Goal: Use online tool/utility: Utilize a website feature to perform a specific function

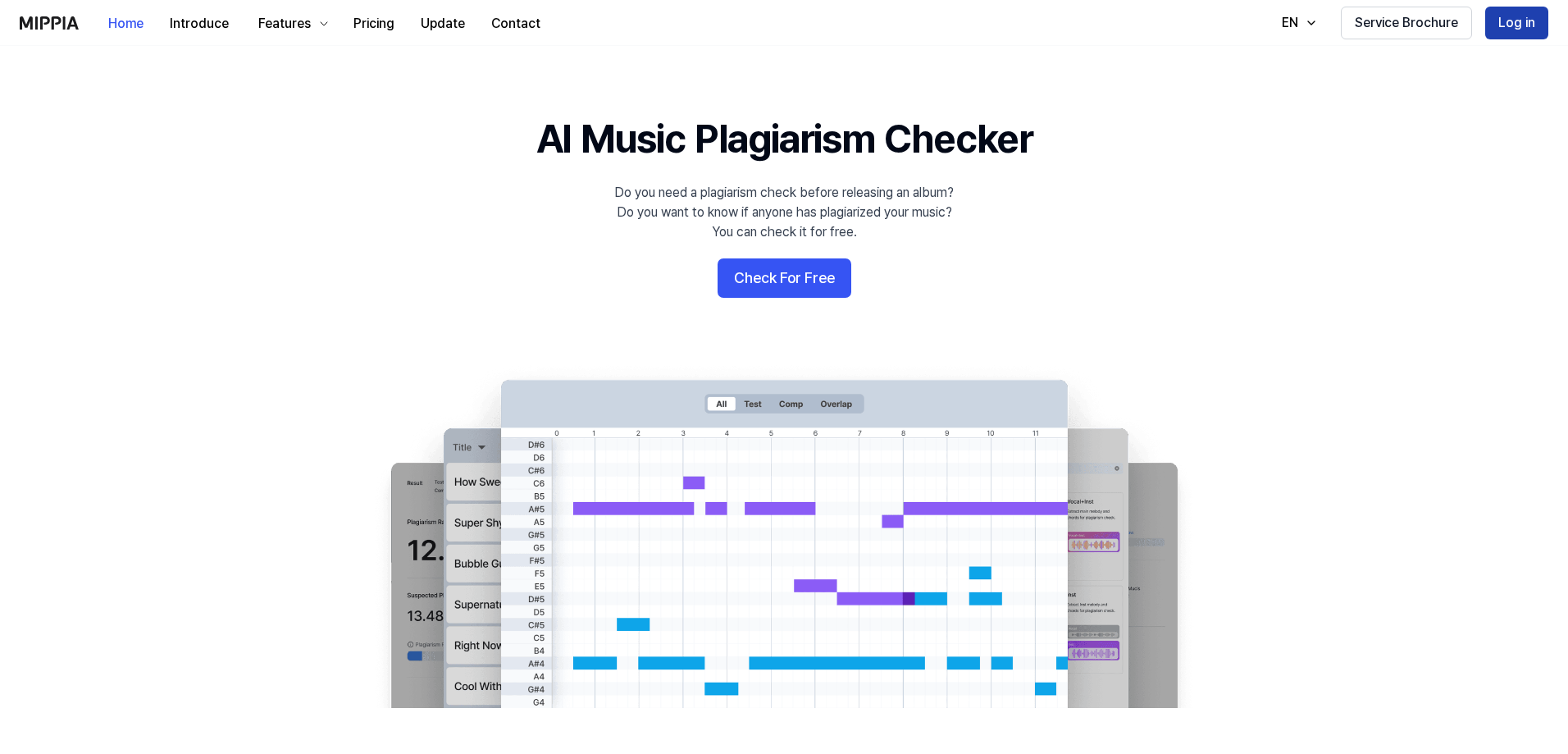
click at [1503, 24] on button "Log in" at bounding box center [1516, 24] width 64 height 33
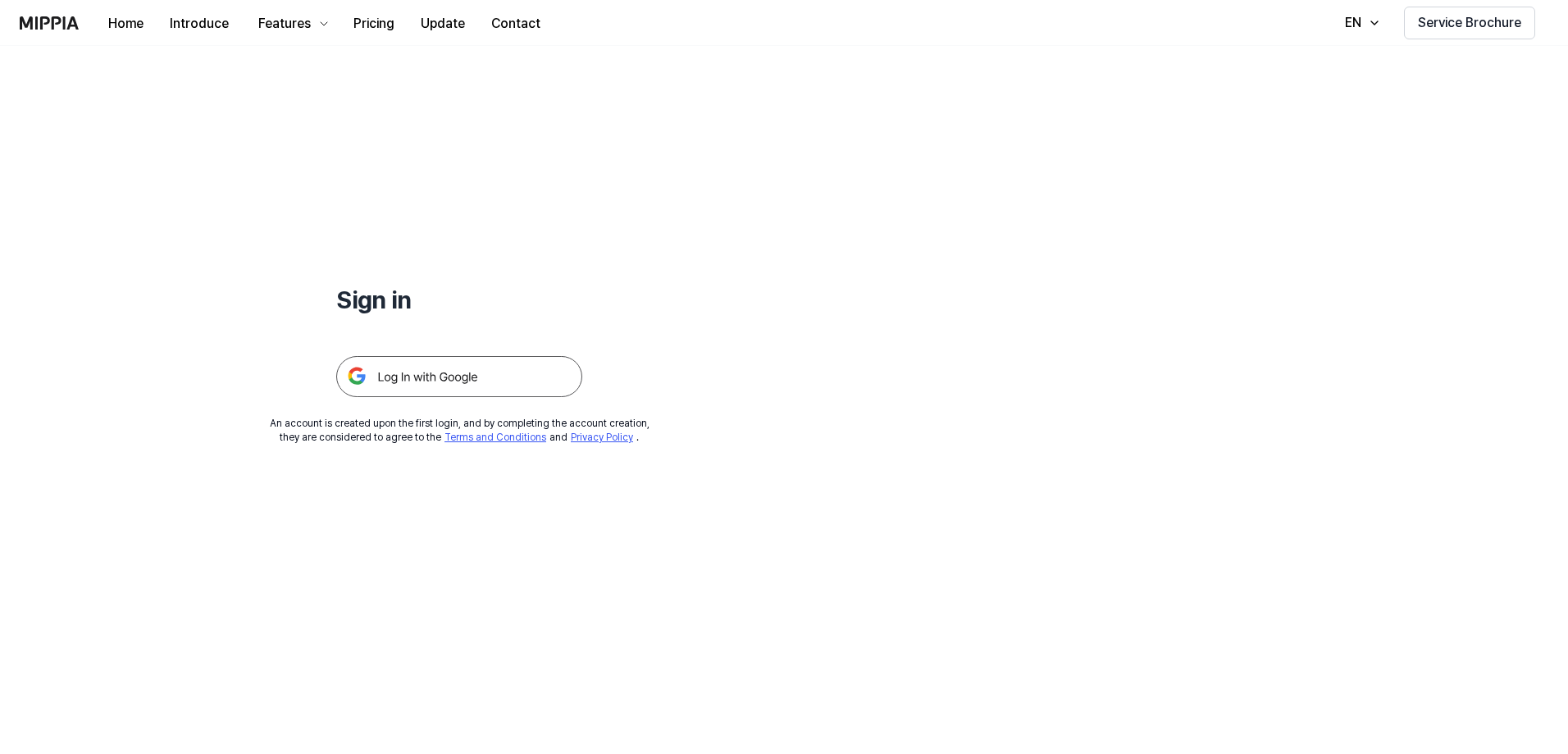
click at [410, 368] on img at bounding box center [459, 377] width 246 height 41
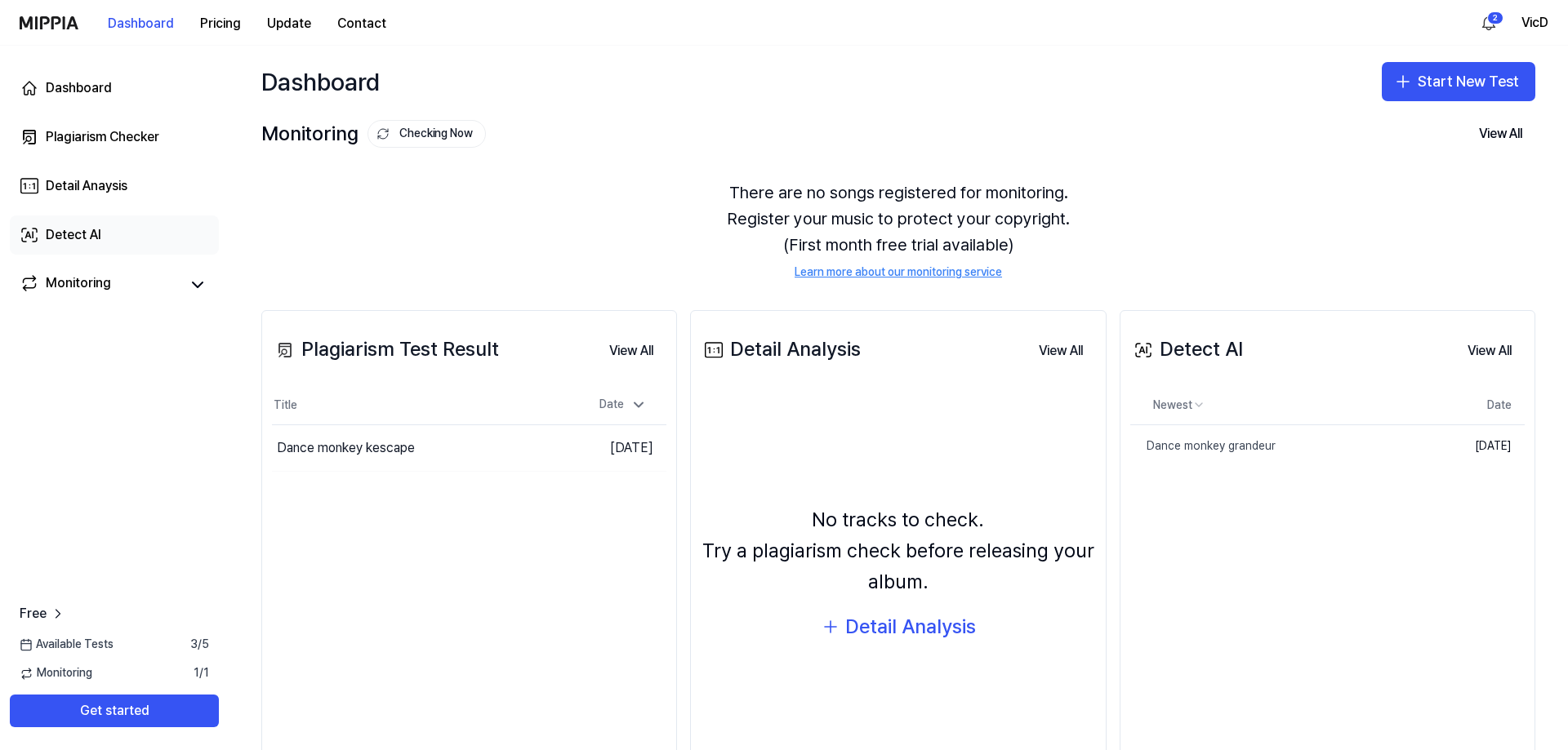
click at [101, 234] on link "Detect AI" at bounding box center [114, 235] width 209 height 39
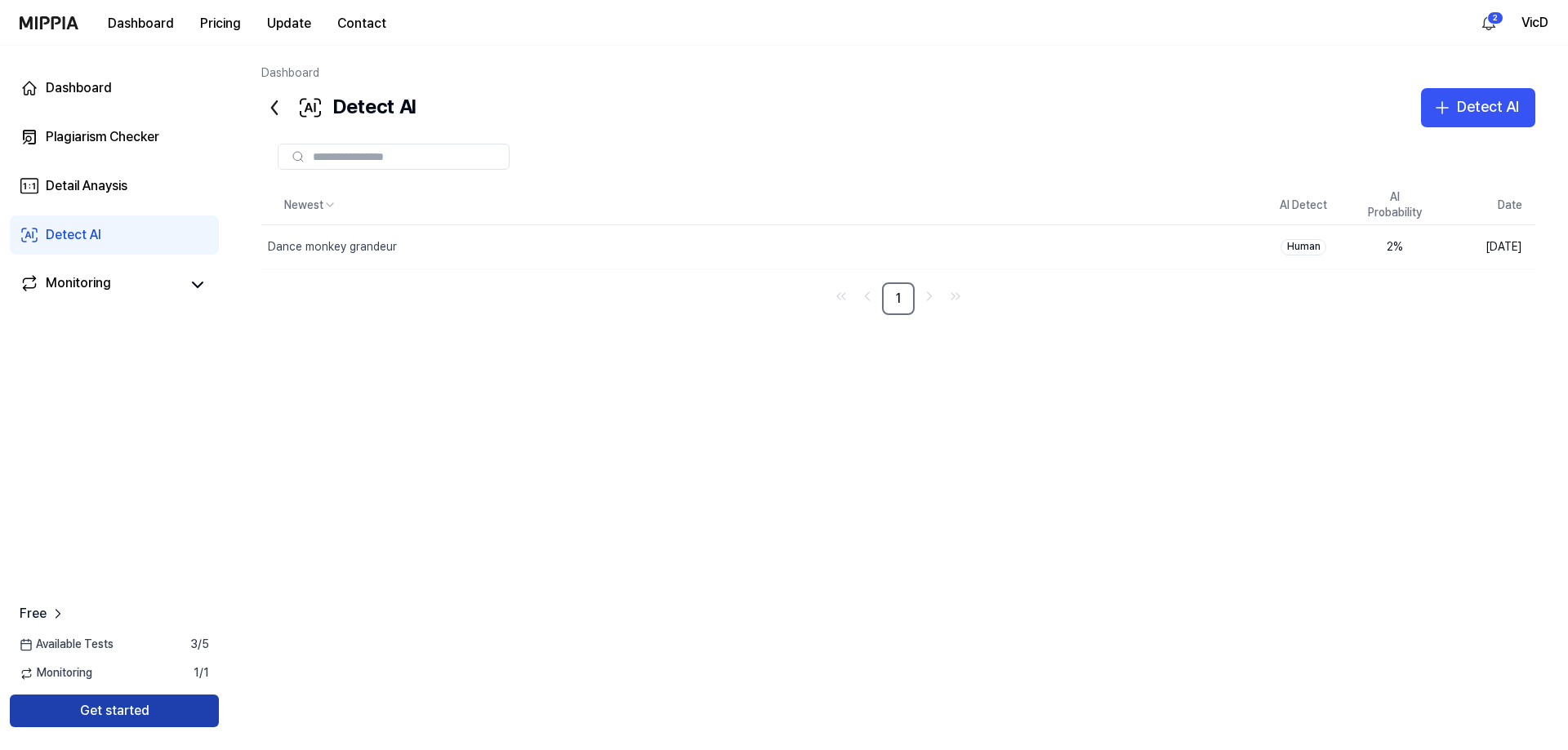
click at [133, 707] on button "Get started" at bounding box center [114, 711] width 209 height 33
click at [1474, 103] on div "Detect AI" at bounding box center [1488, 107] width 62 height 23
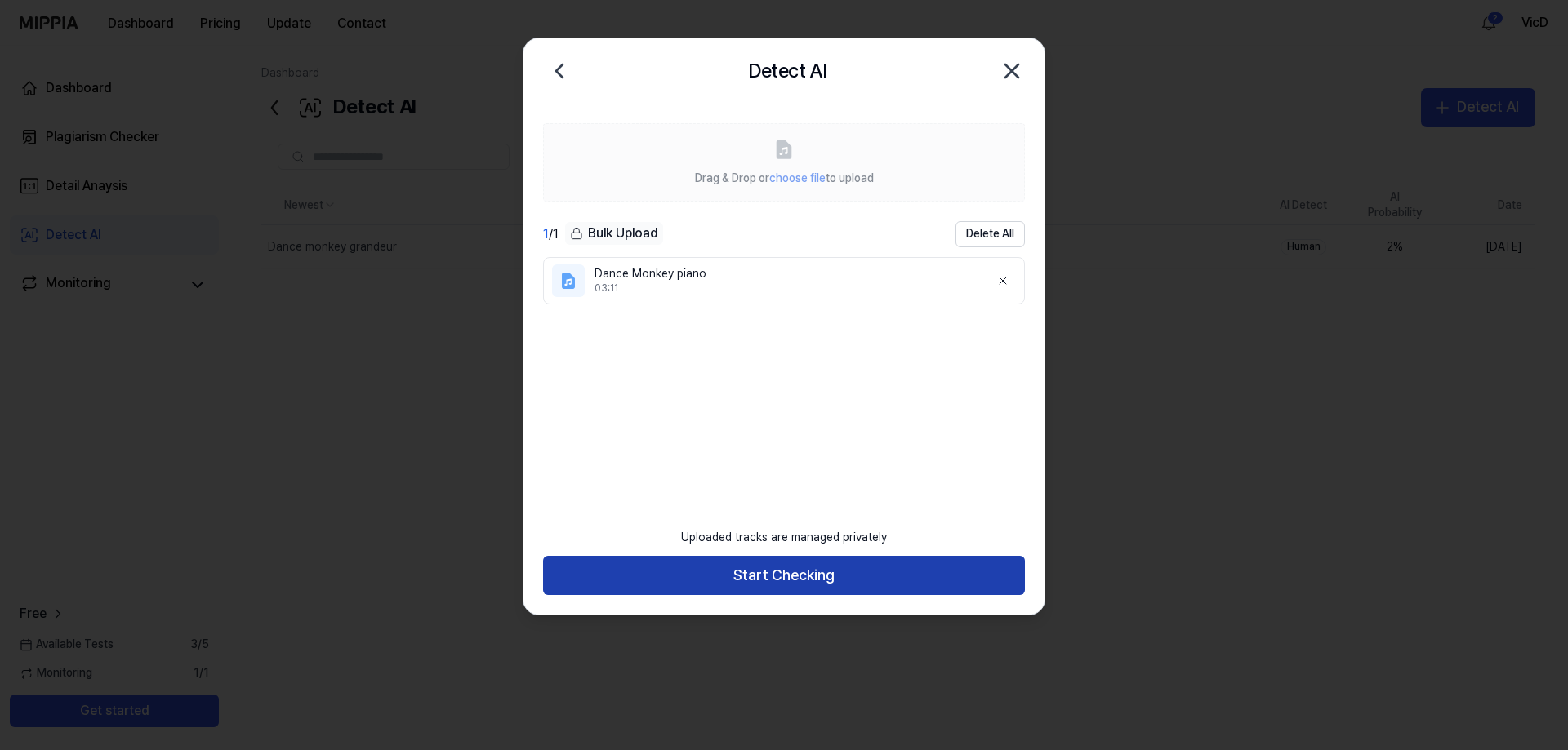
click at [809, 567] on button "Start Checking" at bounding box center [784, 576] width 481 height 39
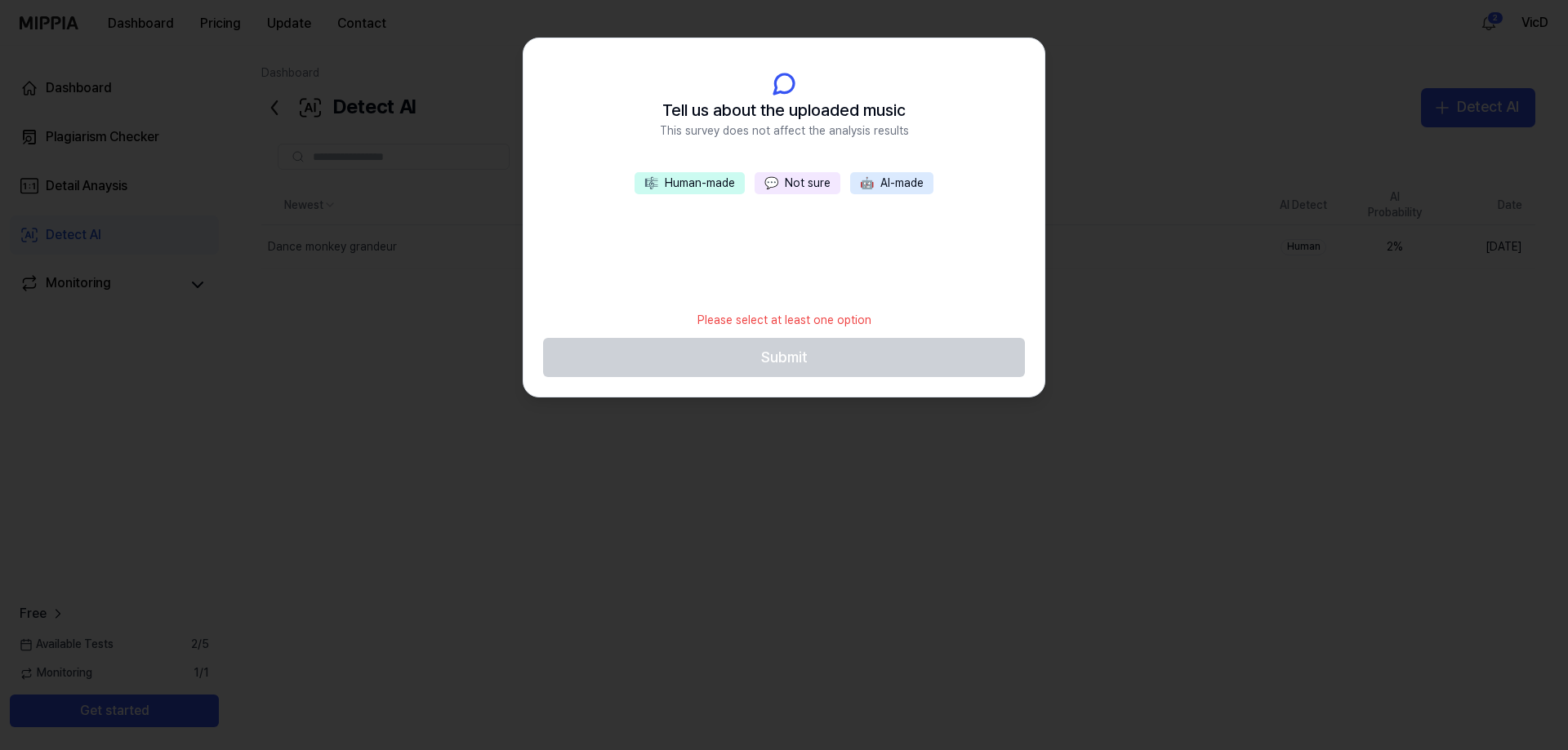
click at [778, 186] on span "💬" at bounding box center [771, 182] width 14 height 13
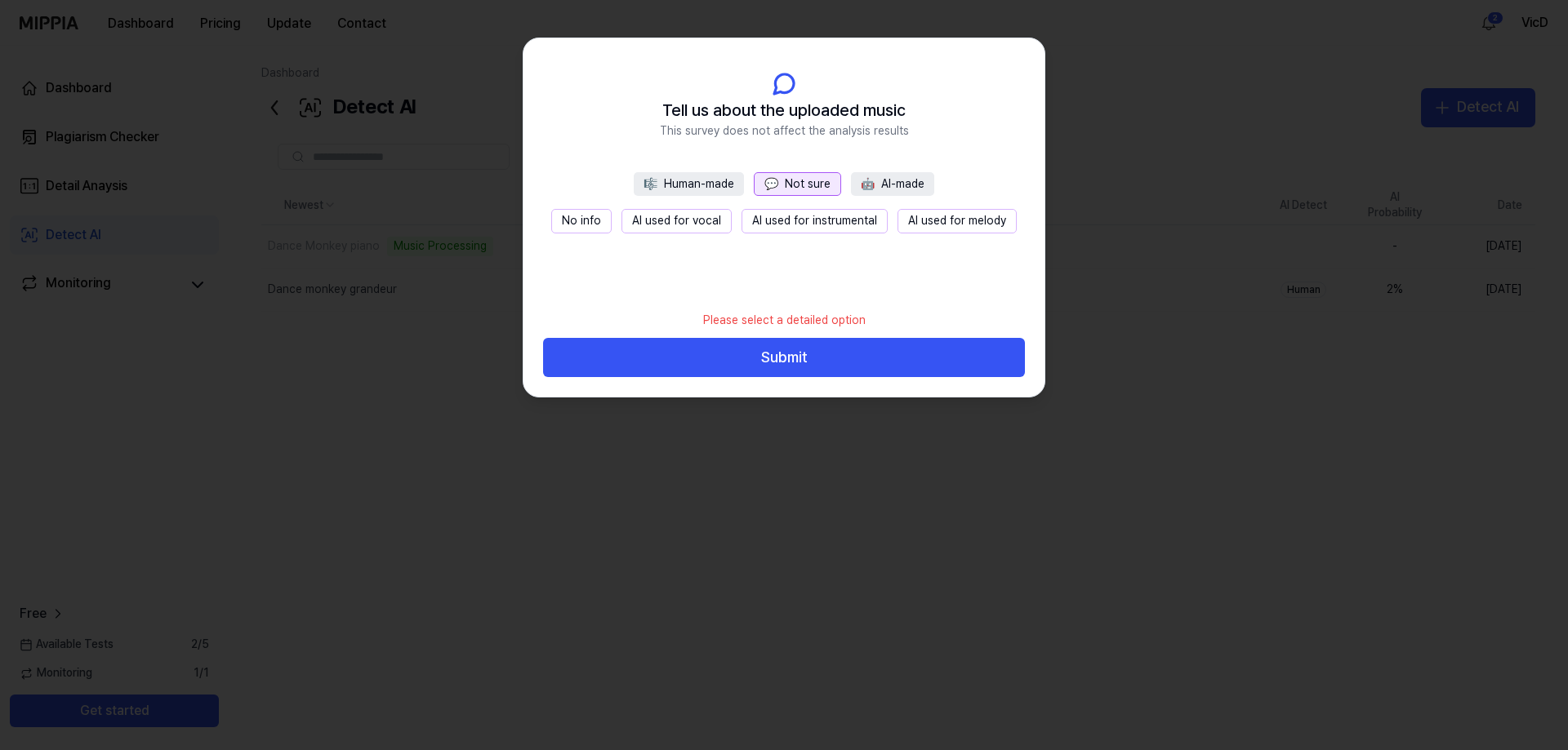
click at [586, 227] on button "No info" at bounding box center [582, 220] width 60 height 24
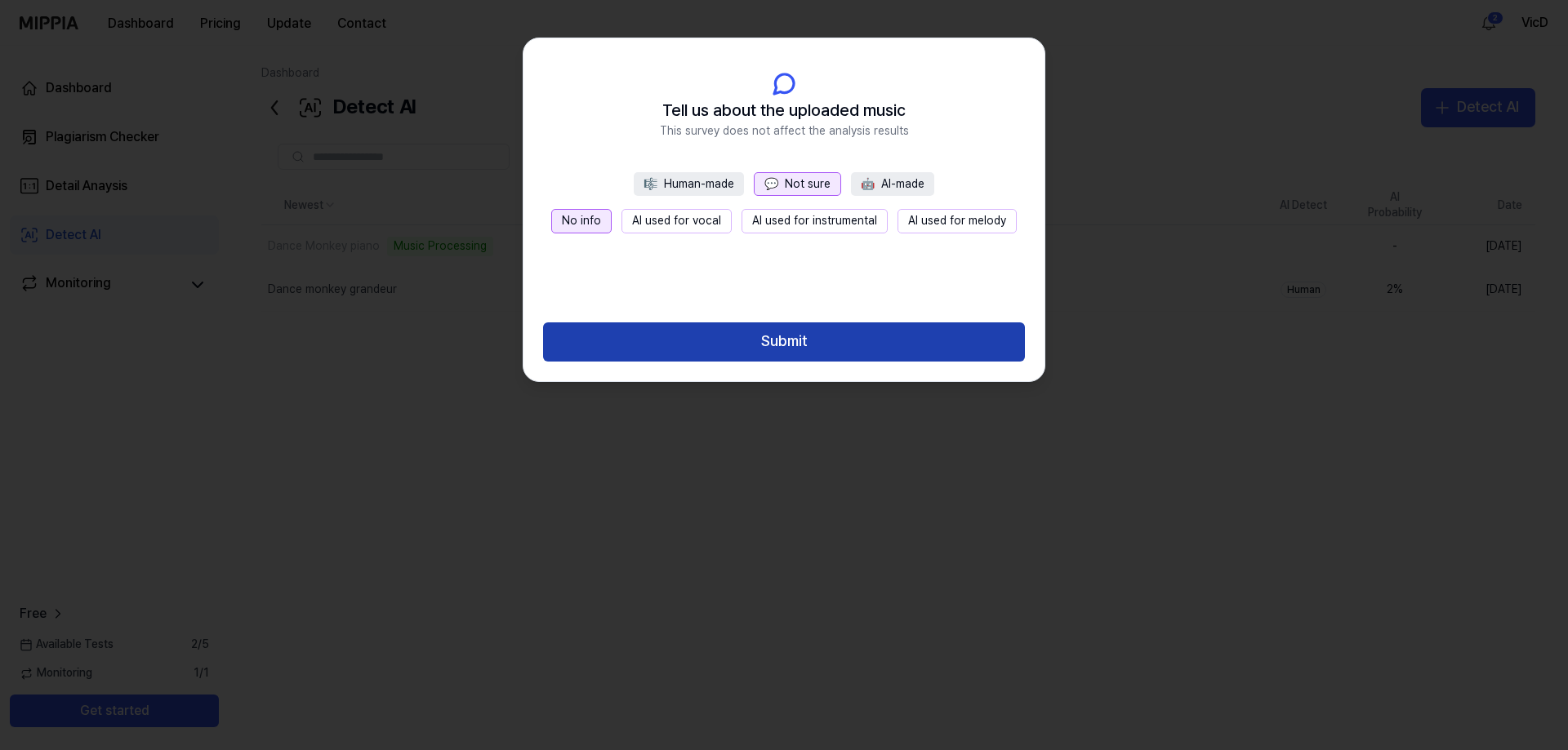
click at [743, 354] on button "Submit" at bounding box center [784, 342] width 481 height 39
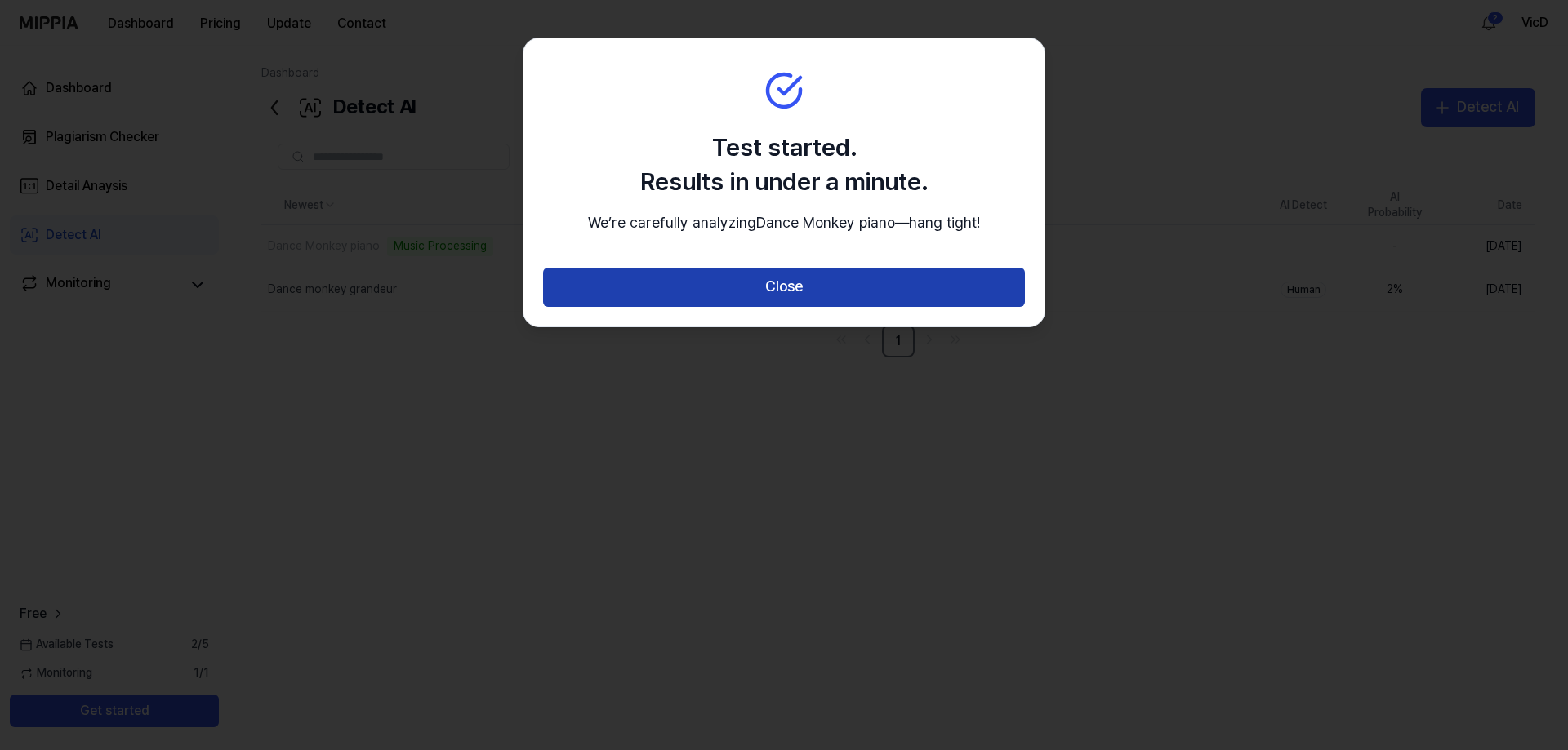
click at [745, 307] on button "Close" at bounding box center [784, 287] width 481 height 39
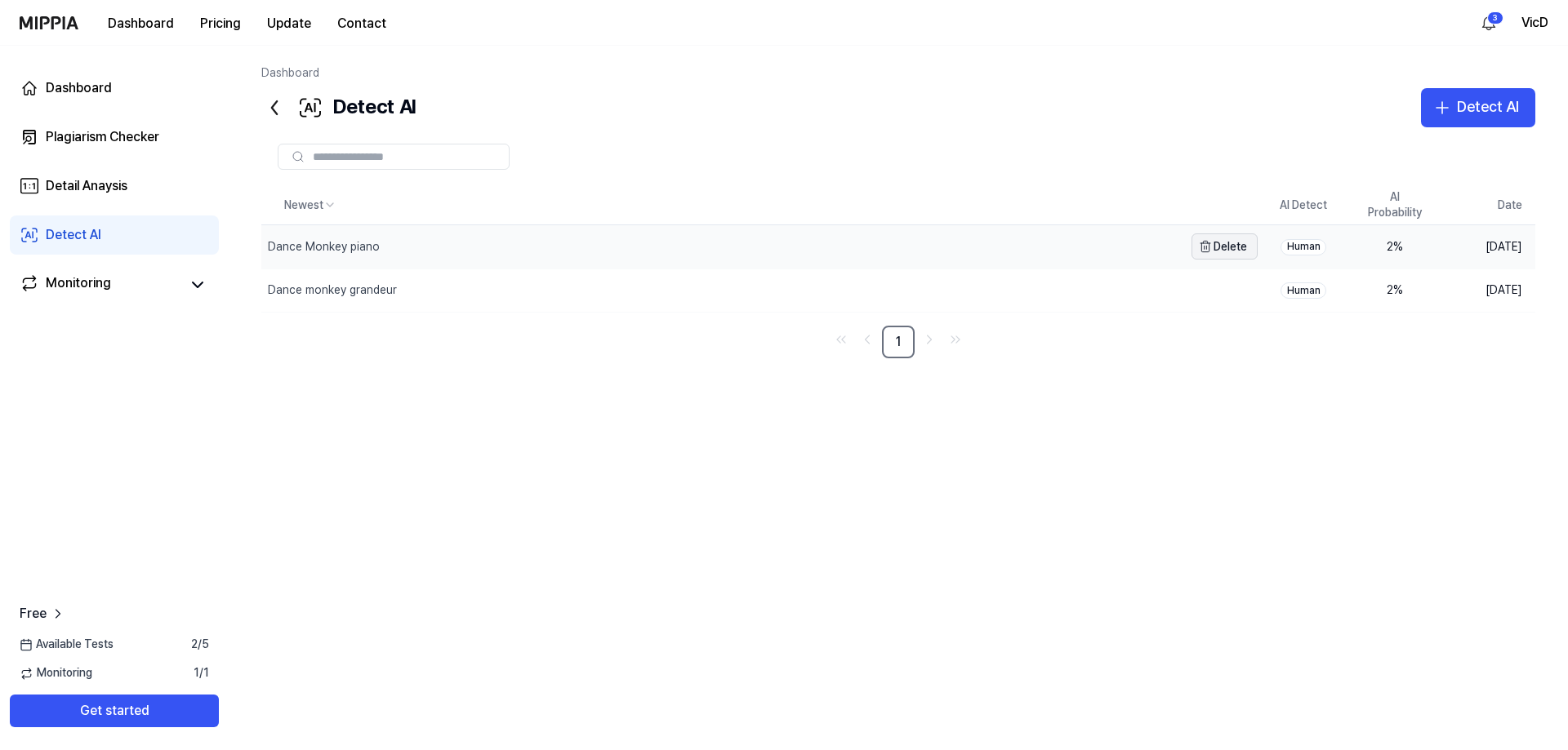
click at [1224, 253] on button "Delete" at bounding box center [1224, 246] width 66 height 26
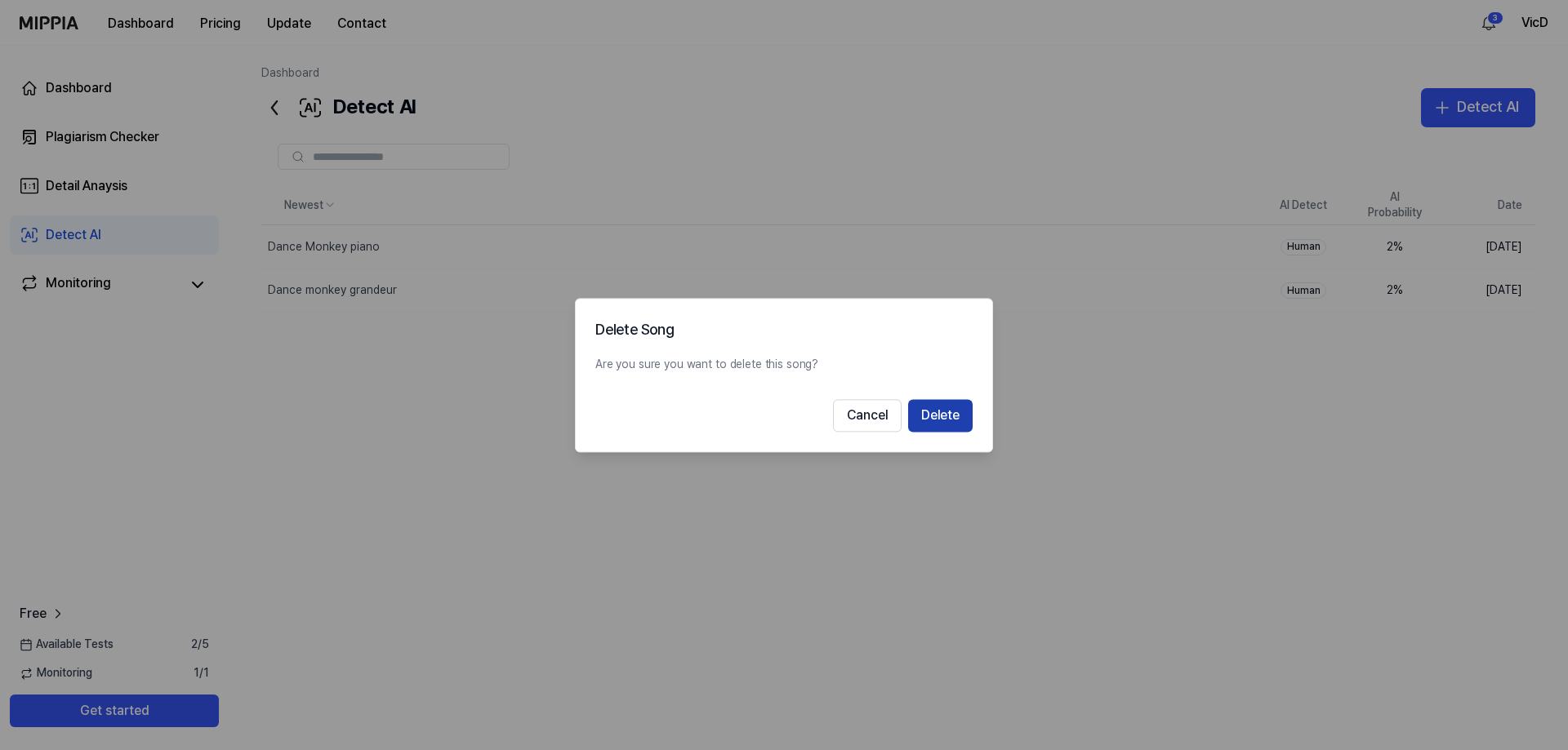
click at [939, 415] on button "Delete" at bounding box center [940, 416] width 64 height 33
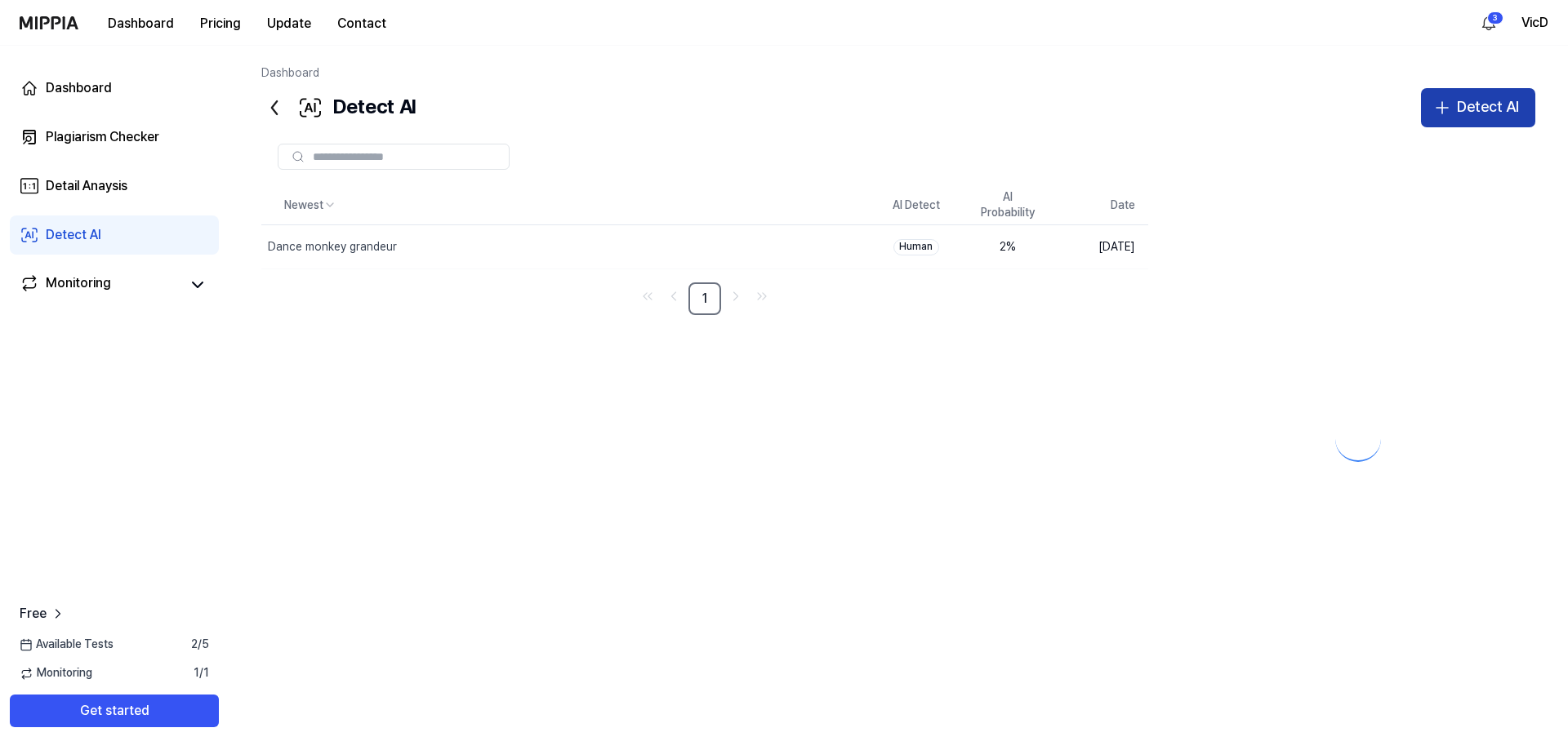
click at [1463, 113] on div "Detect AI" at bounding box center [1488, 107] width 62 height 23
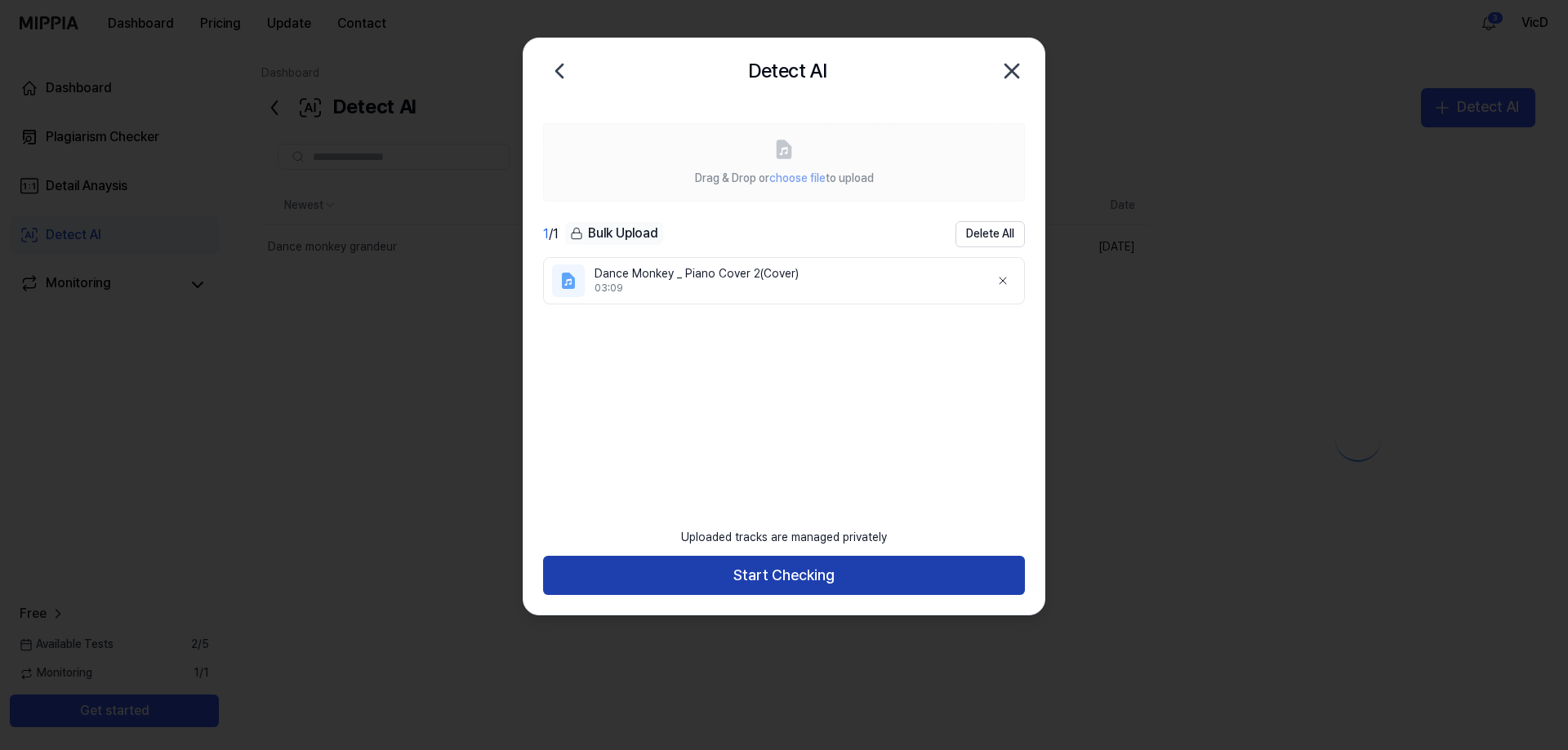
click at [724, 584] on button "Start Checking" at bounding box center [784, 576] width 481 height 39
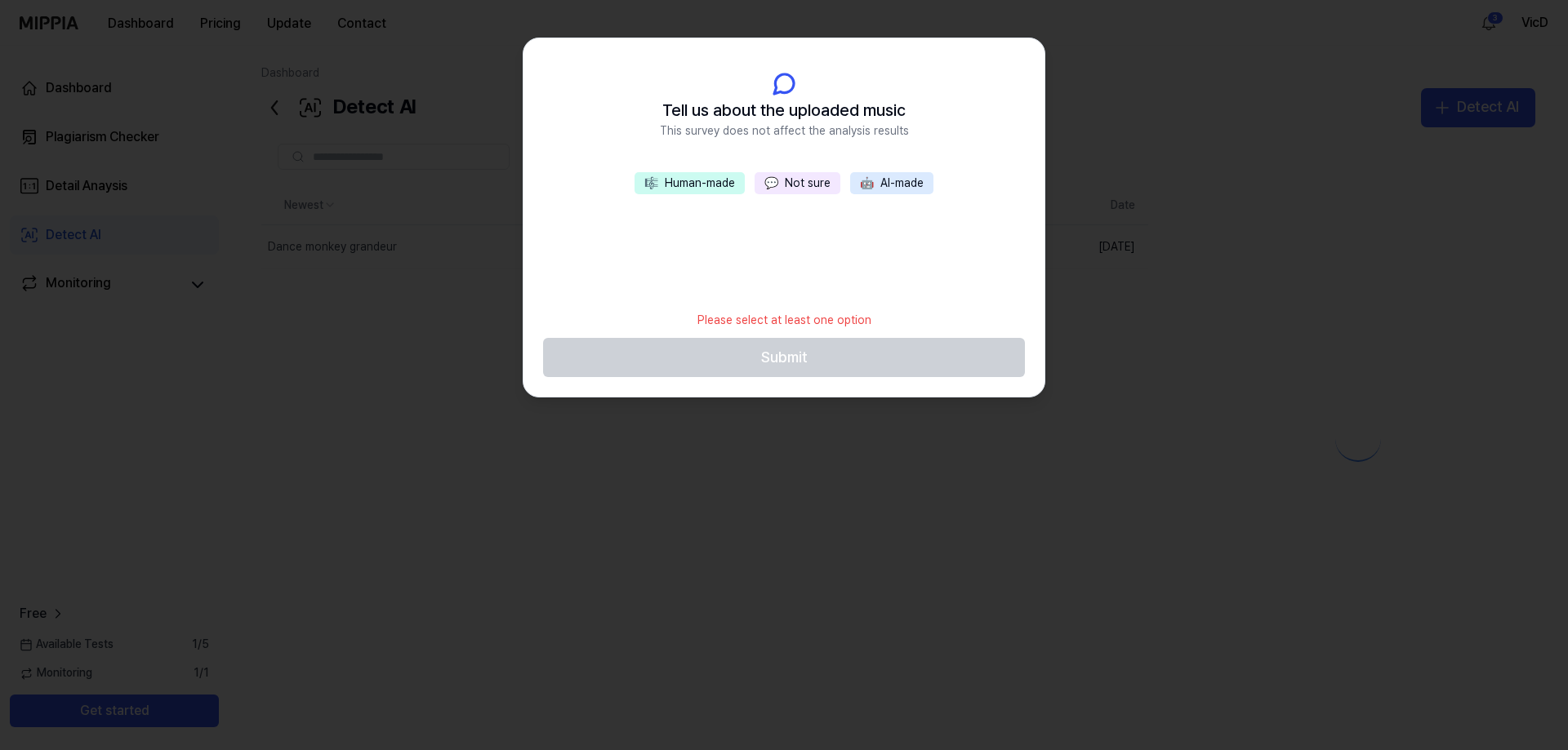
click at [819, 177] on button "💬 Not sure" at bounding box center [797, 183] width 86 height 22
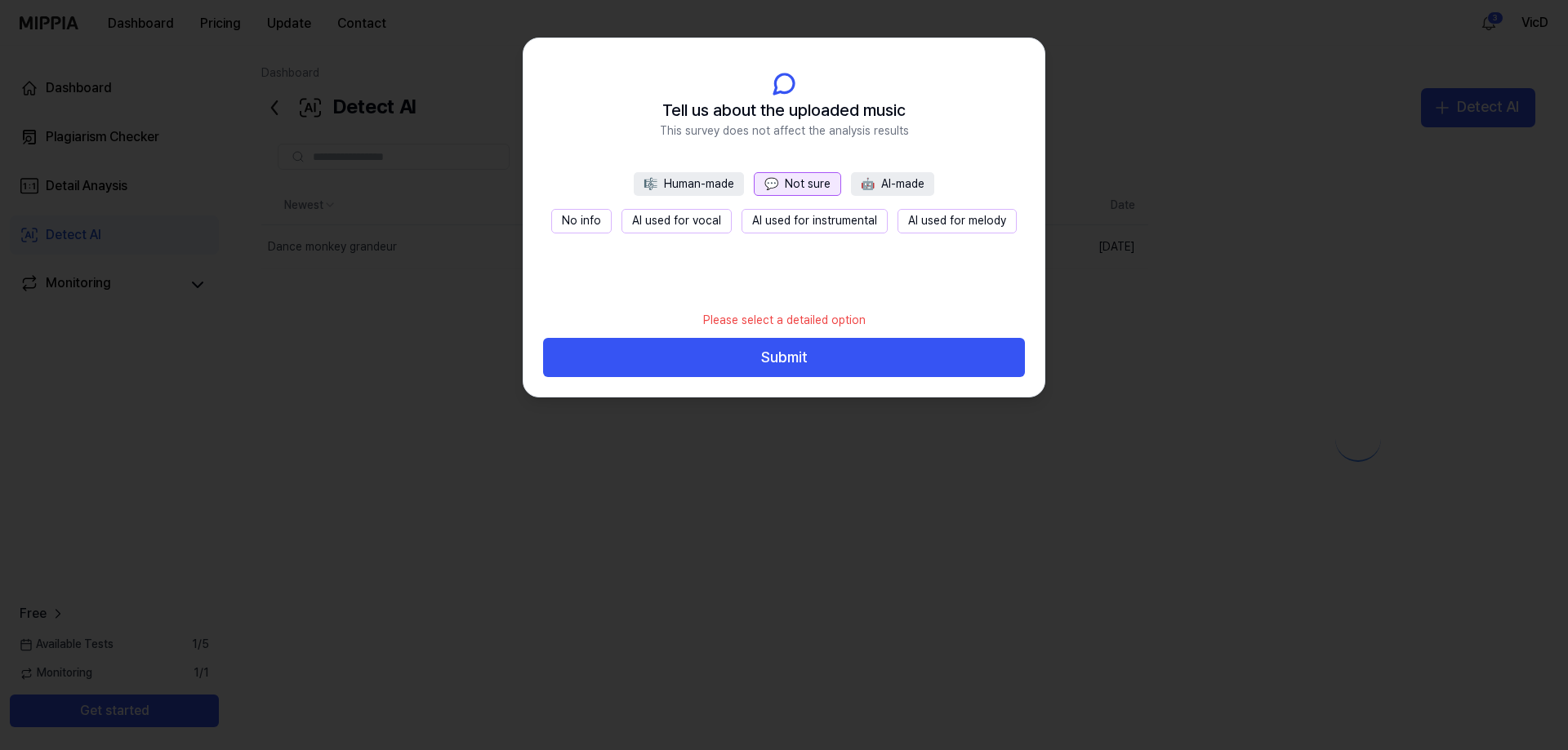
click at [596, 219] on button "No info" at bounding box center [582, 220] width 60 height 24
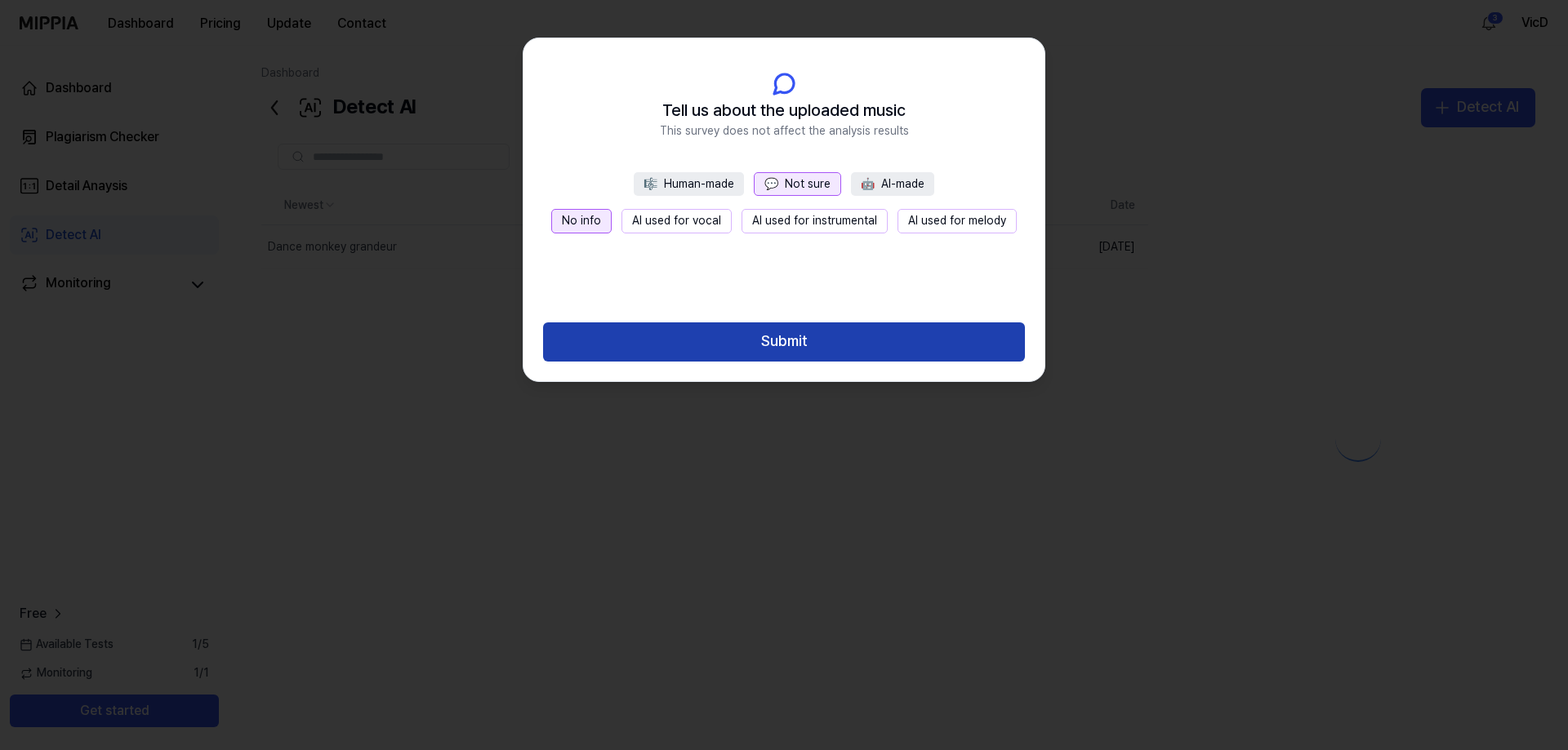
click at [756, 338] on button "Submit" at bounding box center [784, 342] width 481 height 39
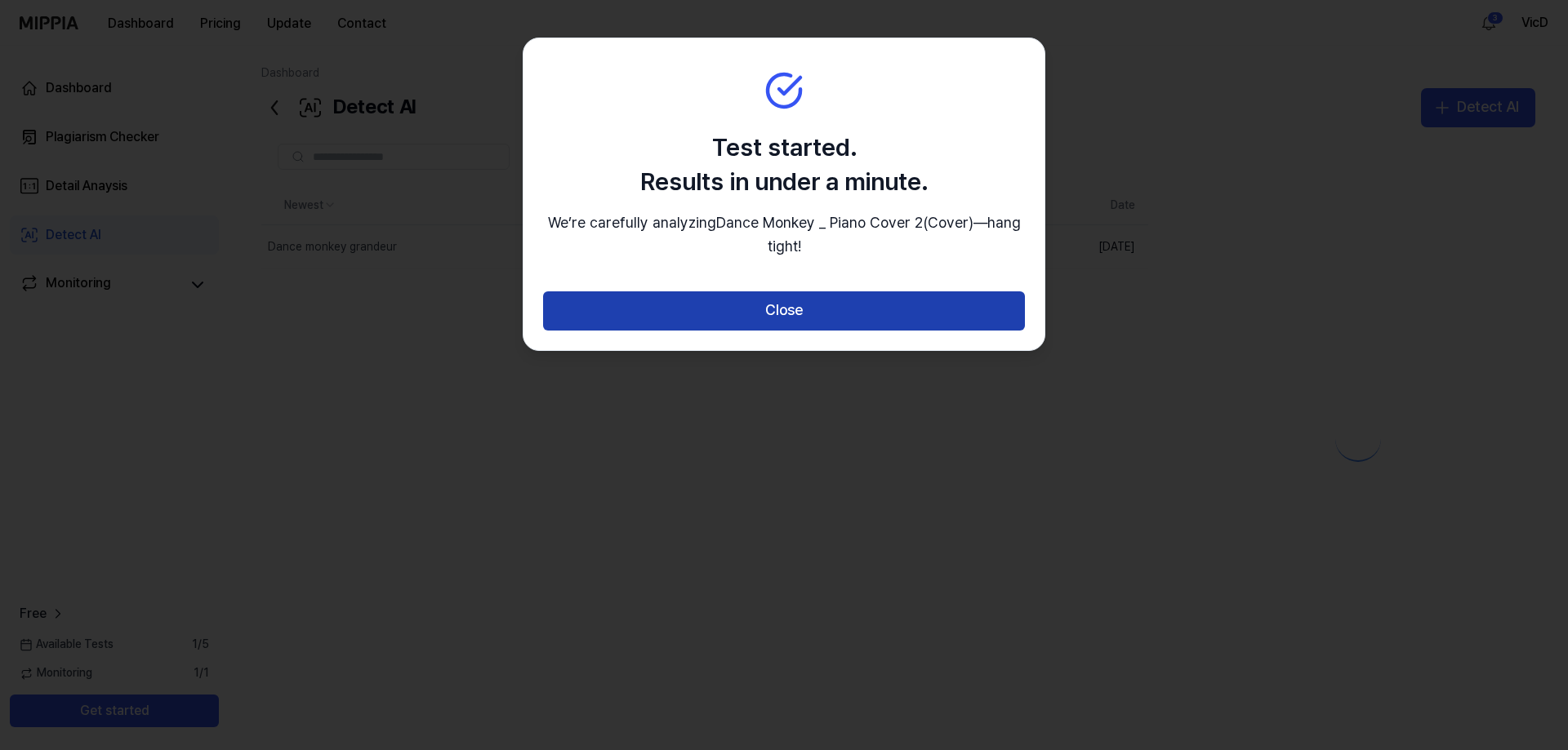
click at [879, 301] on button "Close" at bounding box center [784, 311] width 481 height 39
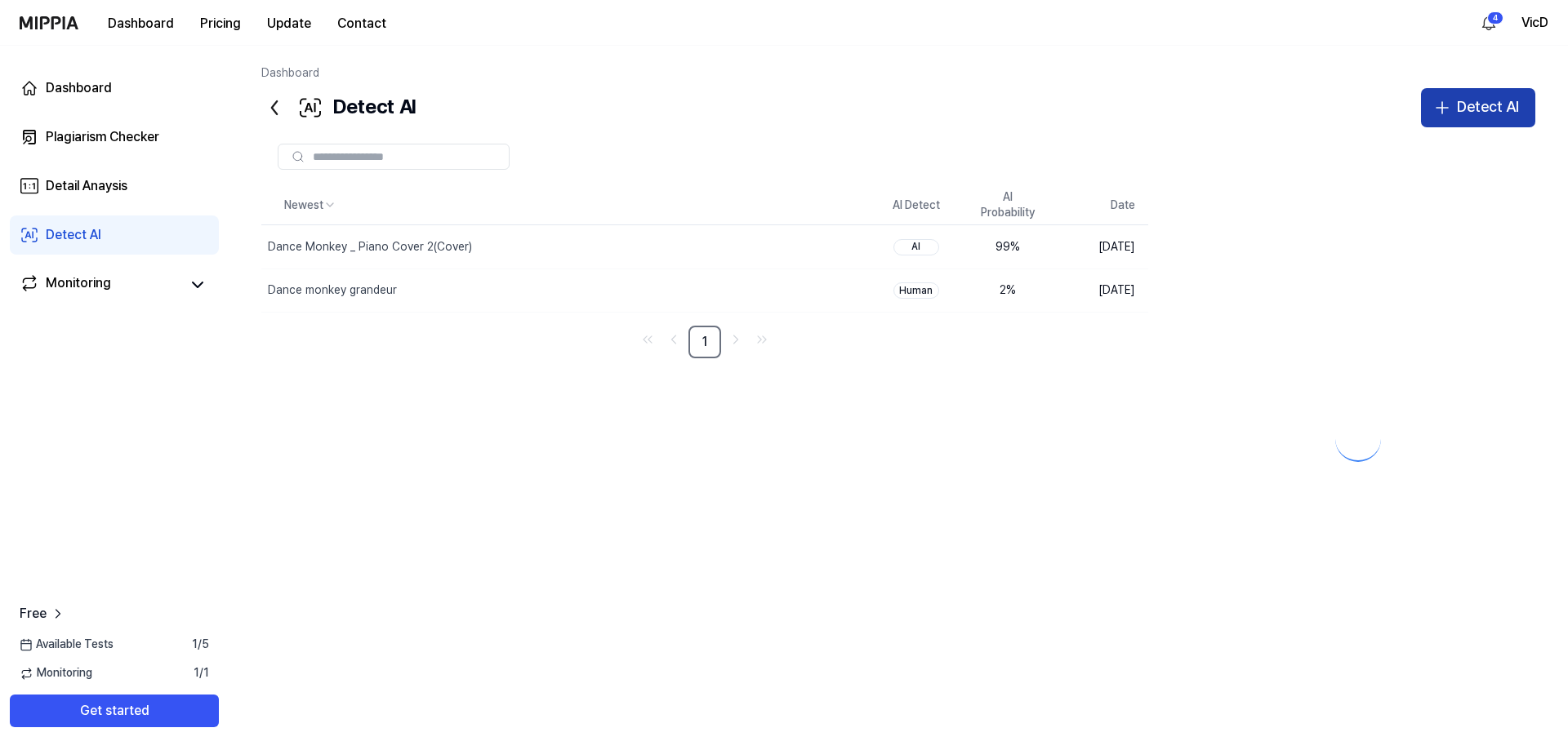
click at [1489, 116] on div "Detect AI" at bounding box center [1488, 107] width 62 height 23
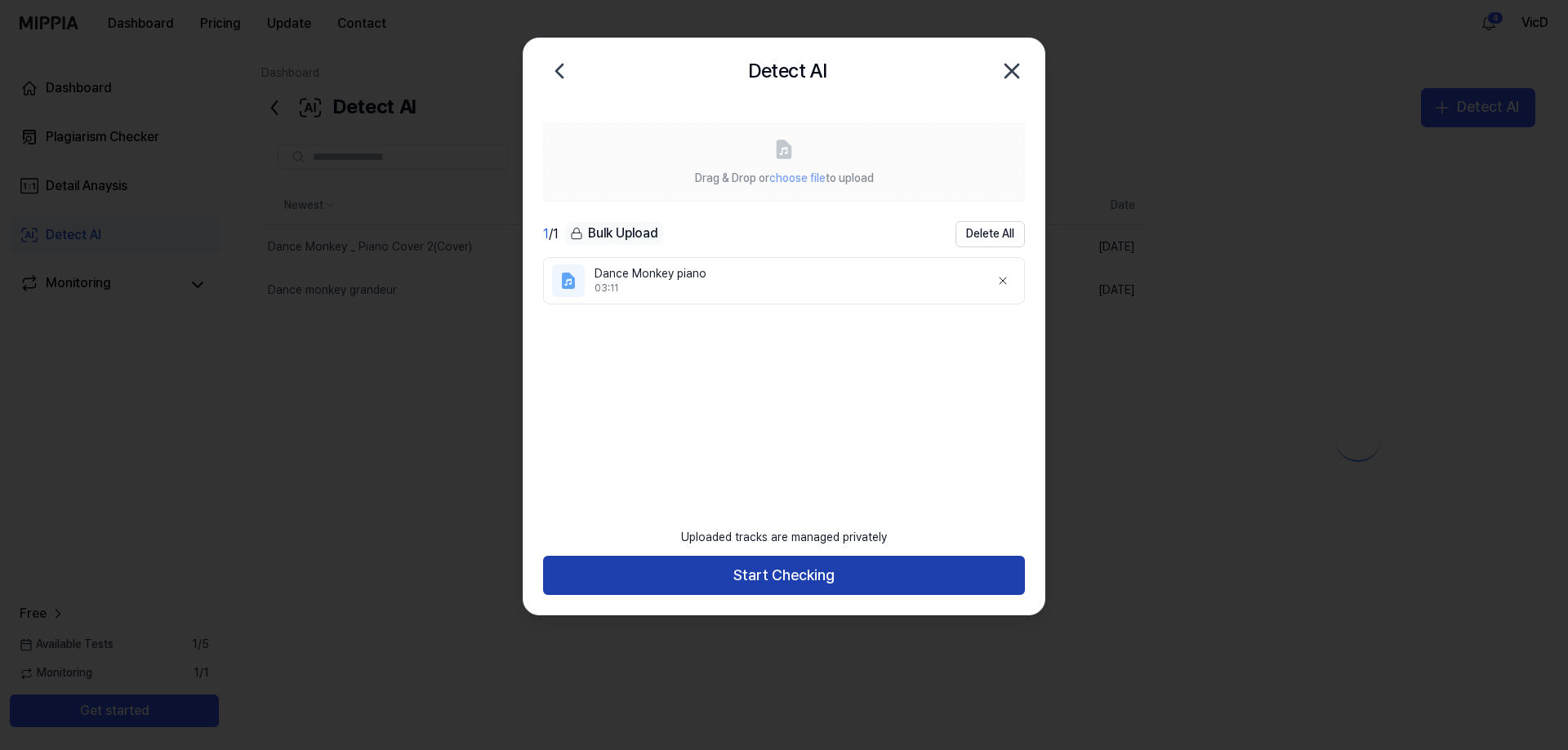
click at [766, 582] on button "Start Checking" at bounding box center [784, 576] width 481 height 39
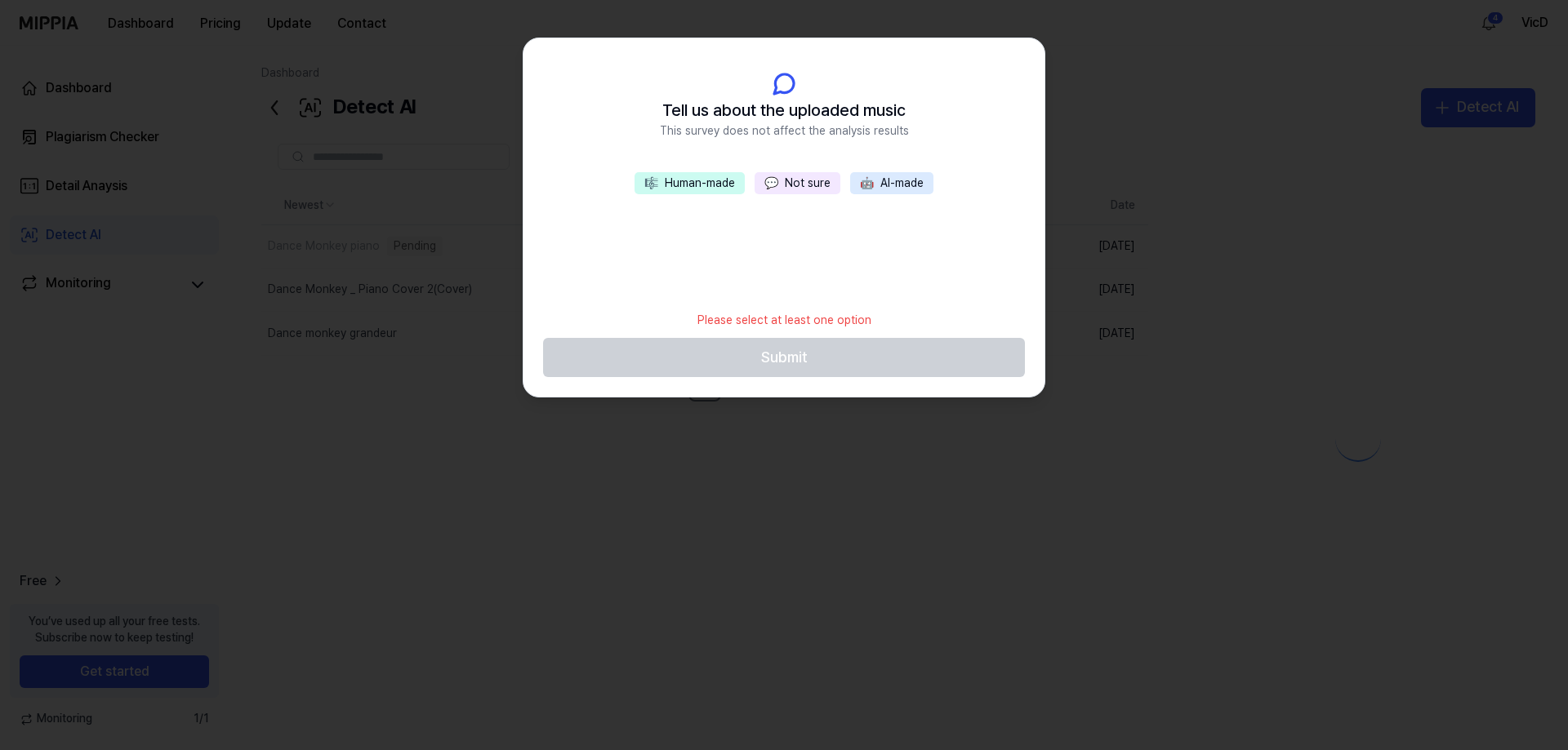
click at [703, 179] on button "🎼 Human-made" at bounding box center [689, 183] width 110 height 22
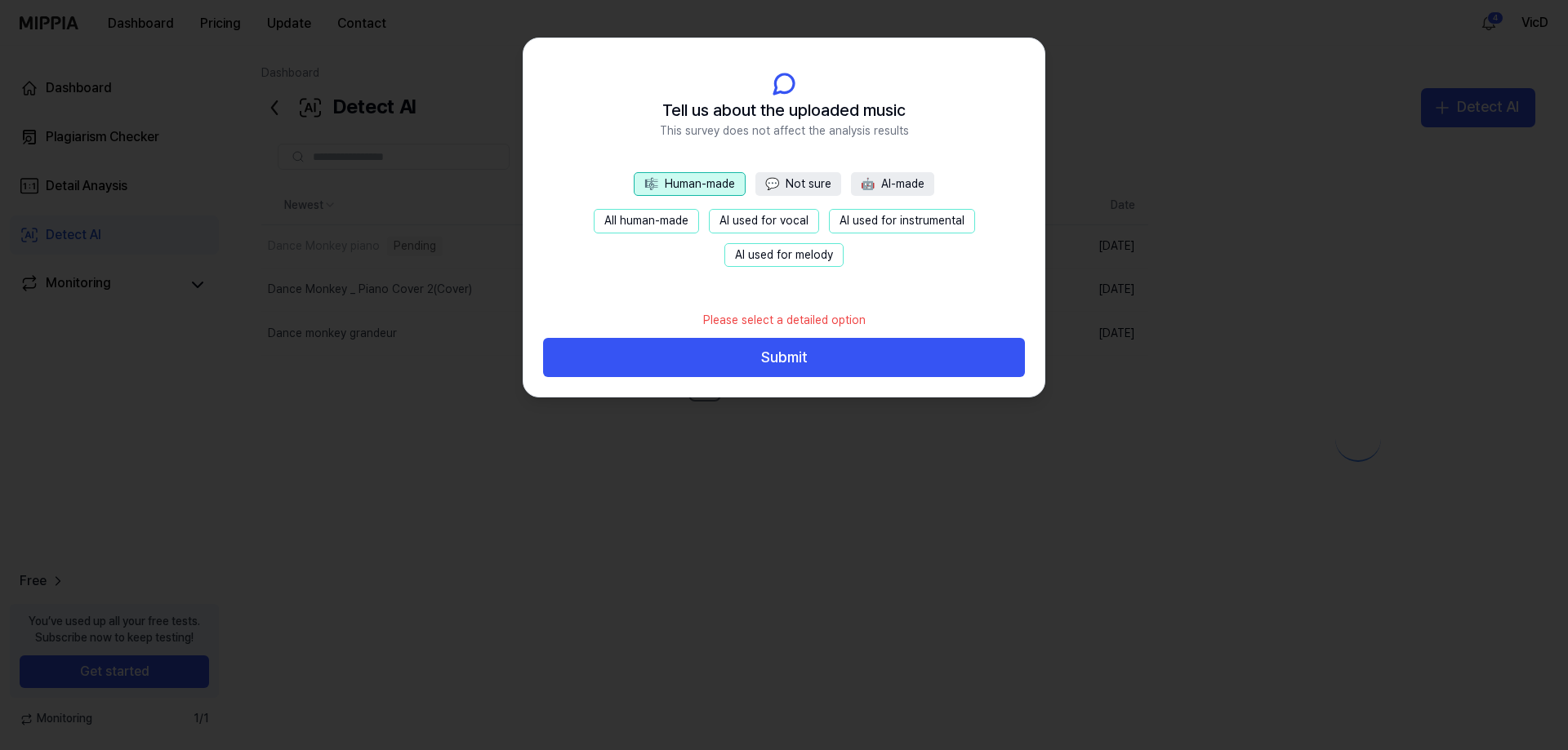
click at [793, 256] on button "AI used for melody" at bounding box center [784, 255] width 119 height 24
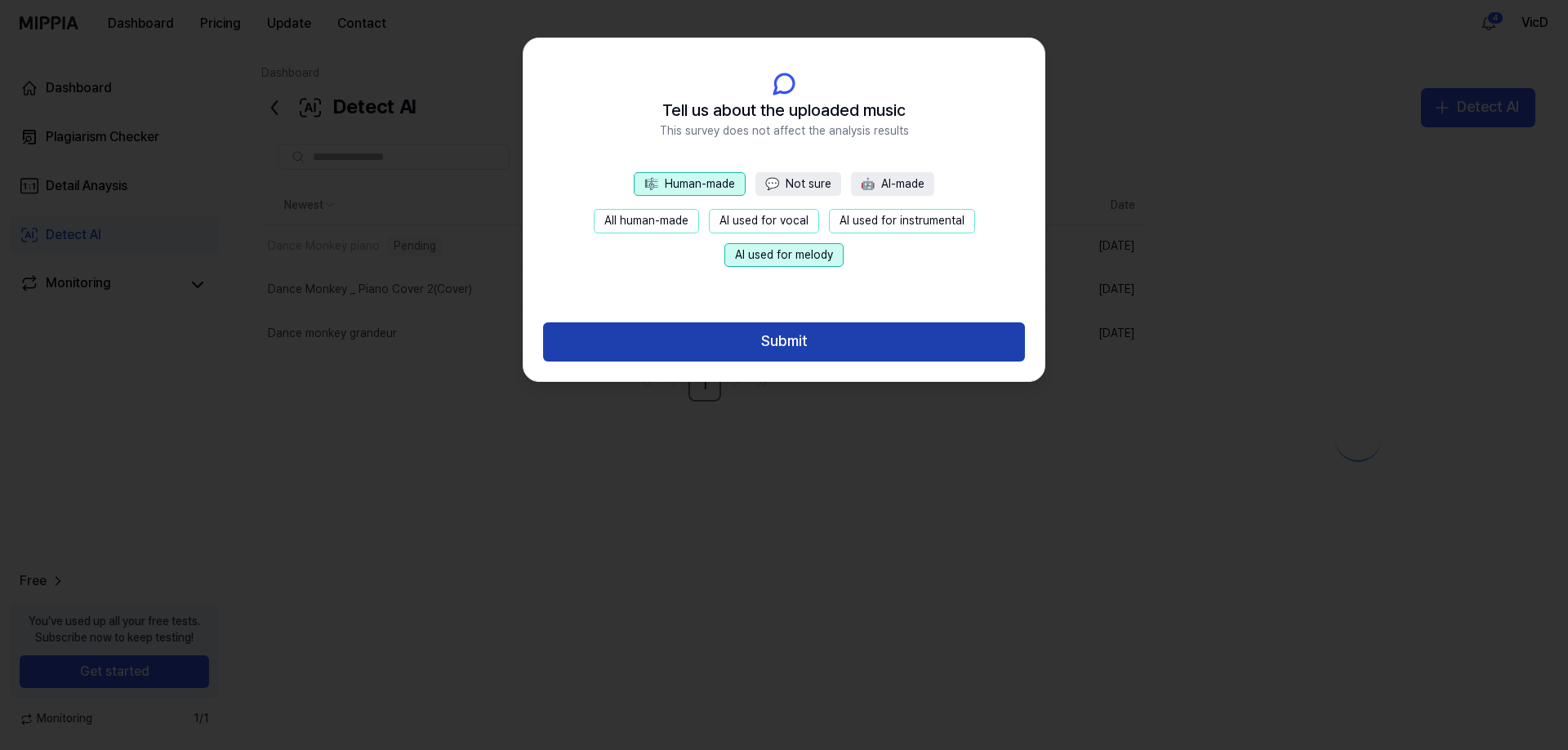
click at [802, 335] on button "Submit" at bounding box center [784, 342] width 481 height 39
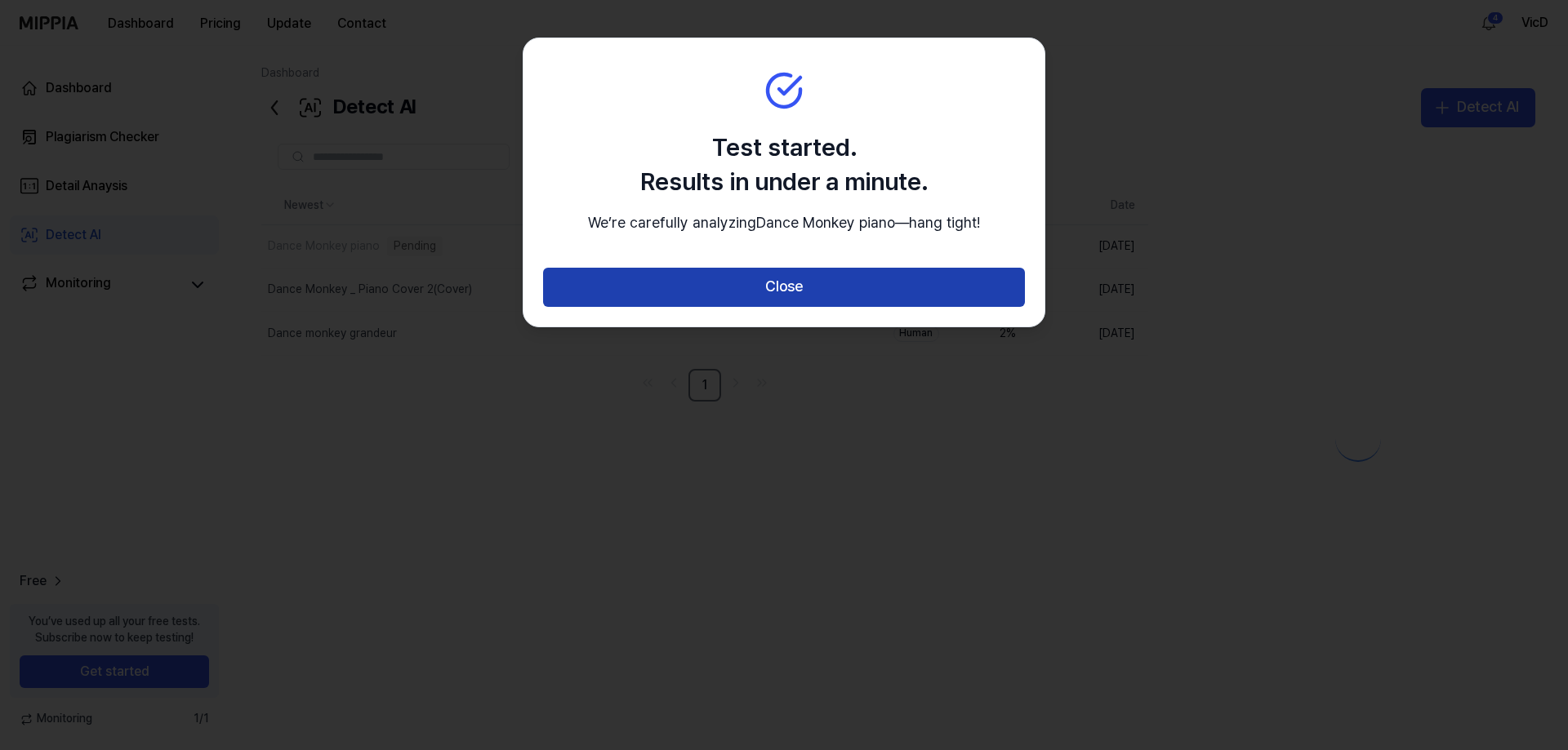
click at [781, 307] on button "Close" at bounding box center [784, 287] width 481 height 39
